Goal: Navigation & Orientation: Go to known website

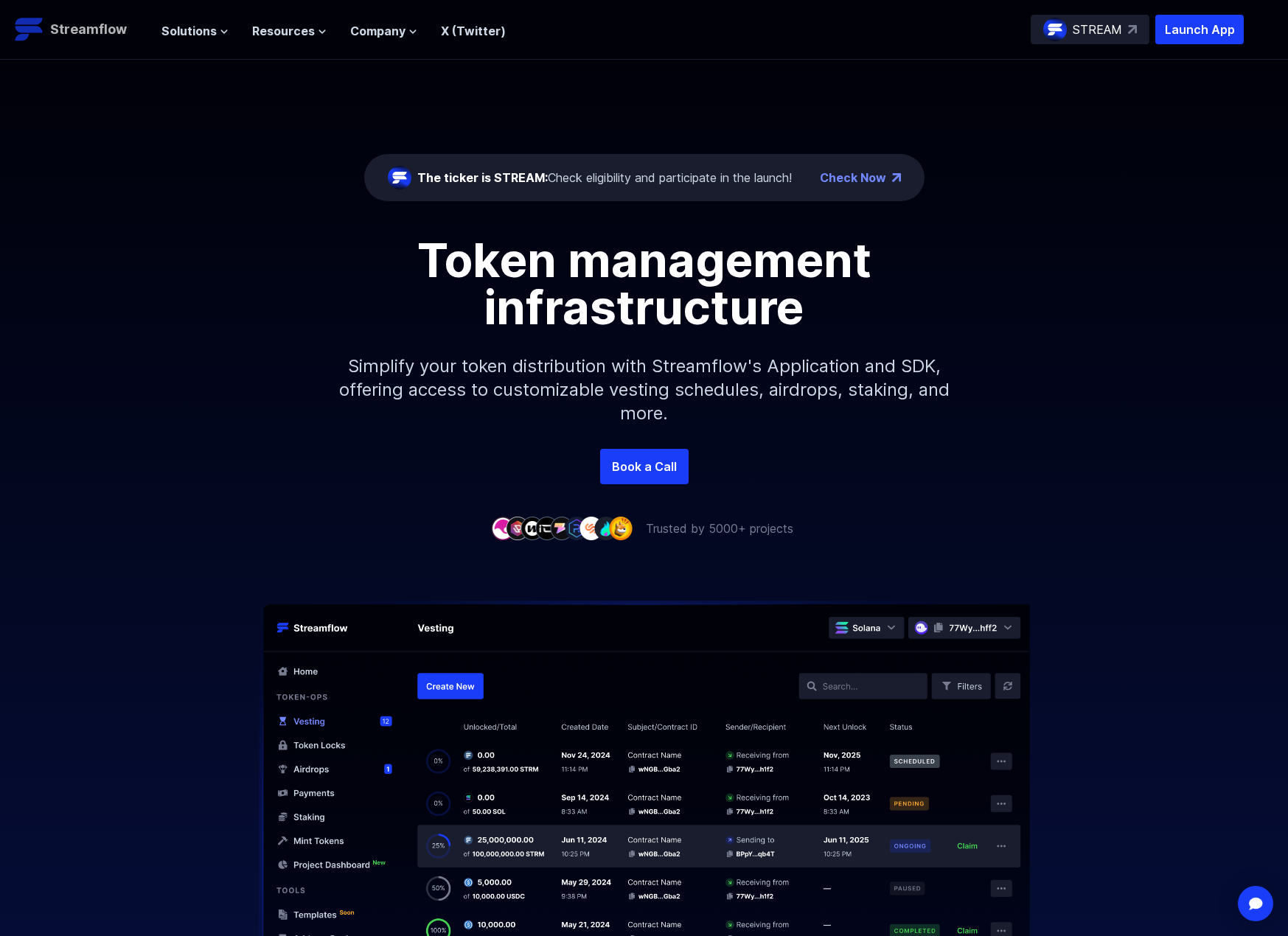
click at [41, 21] on img at bounding box center [29, 29] width 29 height 29
click at [1083, 26] on p "STREAM" at bounding box center [1097, 29] width 50 height 18
drag, startPoint x: 1040, startPoint y: 510, endPoint x: 849, endPoint y: 83, distance: 467.8
